Goal: Task Accomplishment & Management: Use online tool/utility

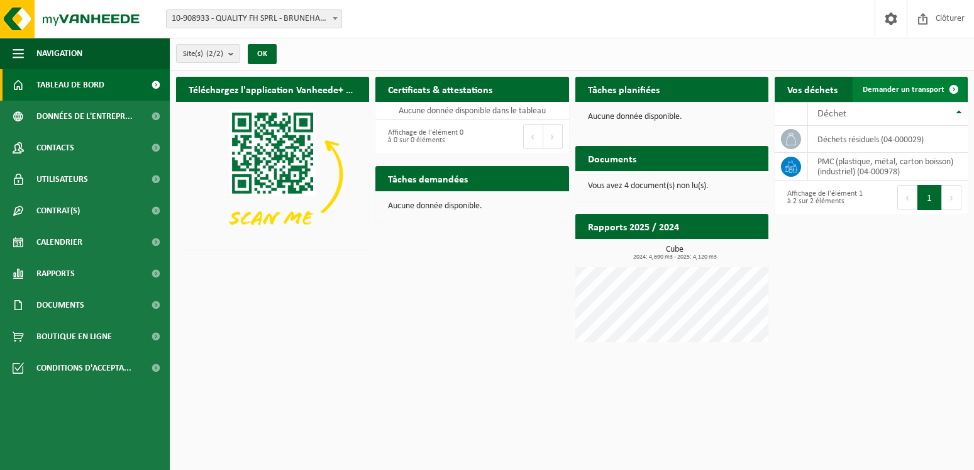
click at [908, 92] on span "Demander un transport" at bounding box center [904, 90] width 82 height 8
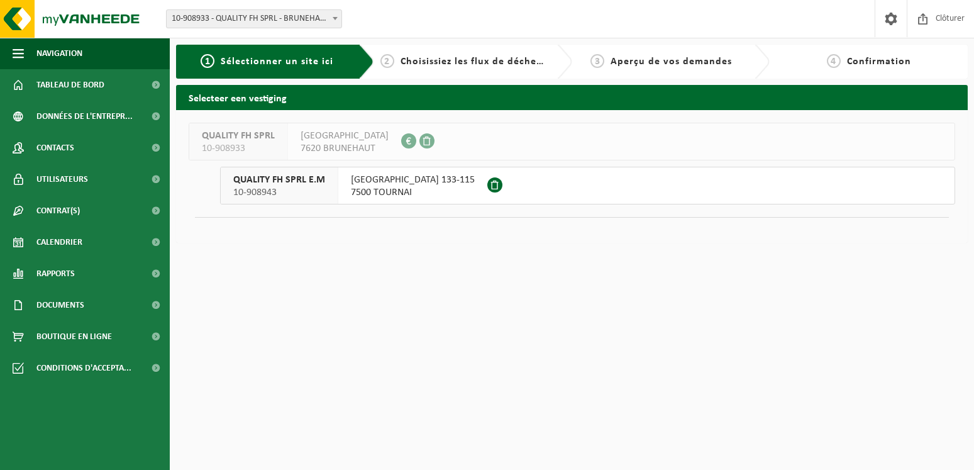
click at [383, 182] on span "RUE ROYAL 133-115" at bounding box center [413, 180] width 124 height 13
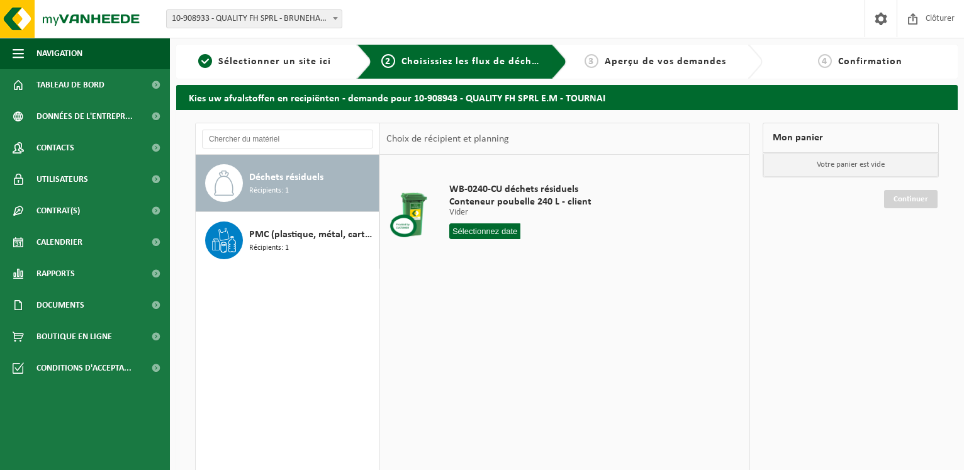
click at [492, 230] on input "text" at bounding box center [484, 231] width 71 height 16
click at [482, 301] on div "2" at bounding box center [483, 302] width 22 height 20
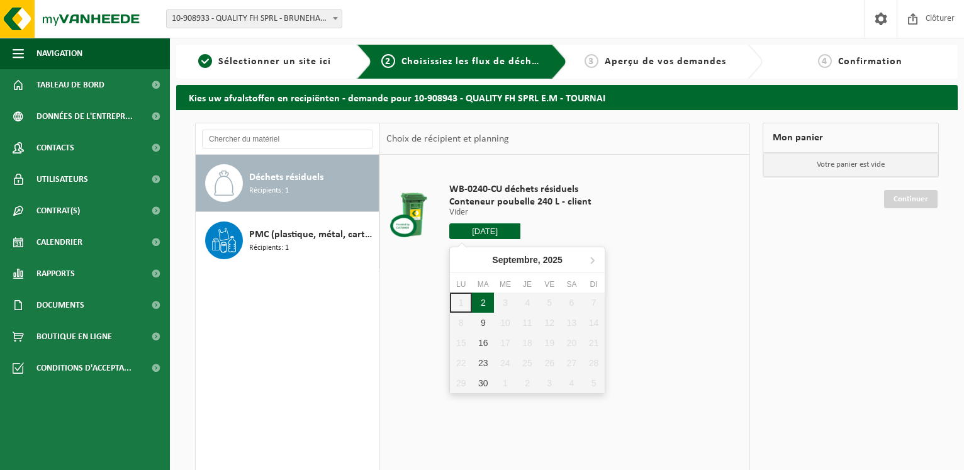
type input "à partir de 2025-09-02"
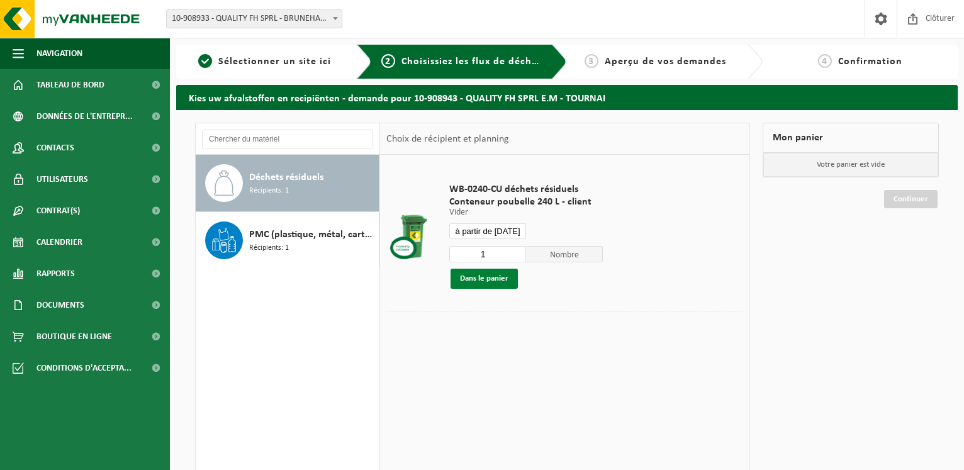
click at [479, 282] on button "Dans le panier" at bounding box center [483, 279] width 67 height 20
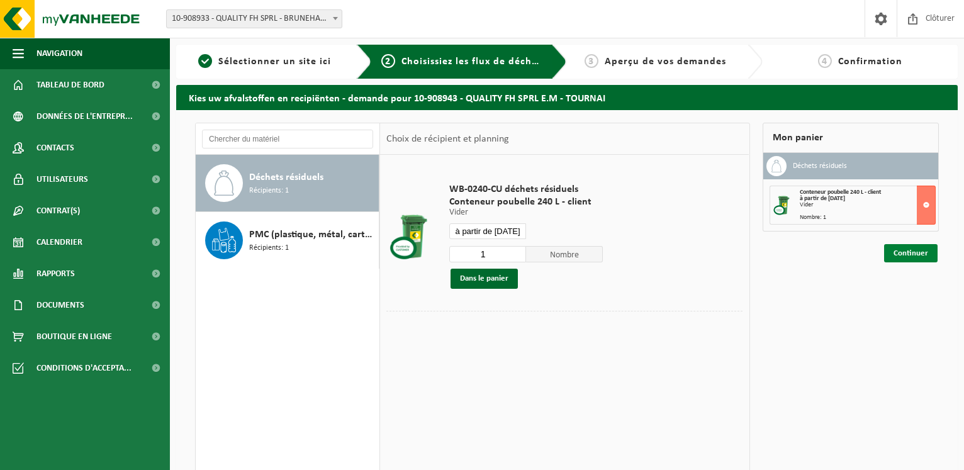
click at [913, 253] on link "Continuer" at bounding box center [910, 253] width 53 height 18
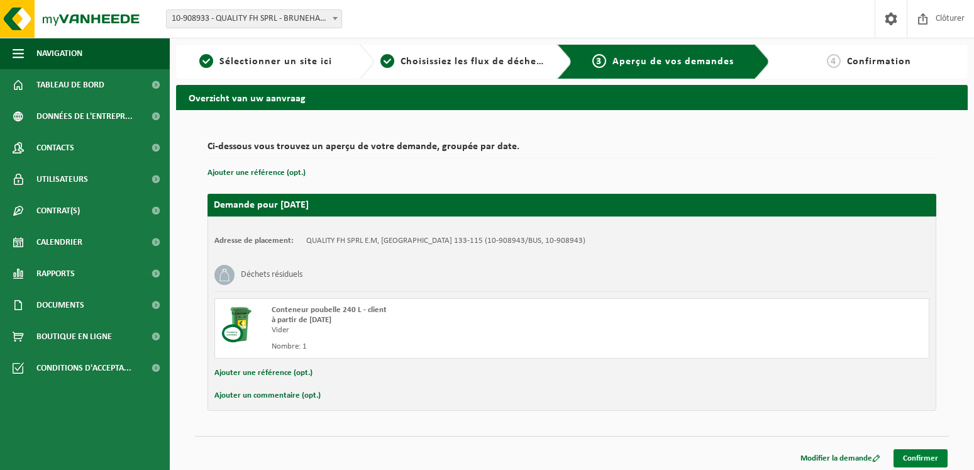
click at [924, 452] on link "Confirmer" at bounding box center [921, 458] width 54 height 18
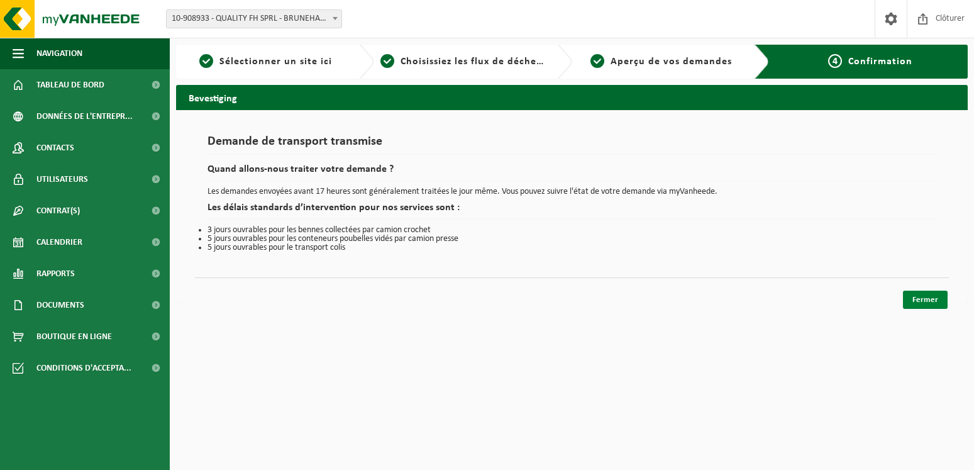
click at [924, 305] on link "Fermer" at bounding box center [925, 300] width 45 height 18
